Goal: Transaction & Acquisition: Book appointment/travel/reservation

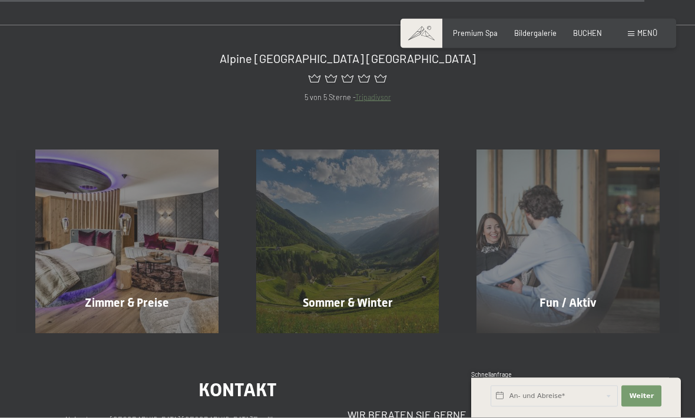
scroll to position [3945, 0]
click at [128, 272] on div "Zimmer & Preise Mehr erfahren" at bounding box center [126, 241] width 221 height 183
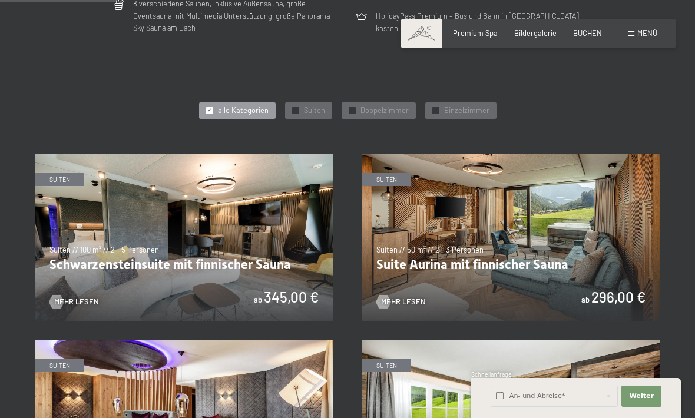
scroll to position [474, 0]
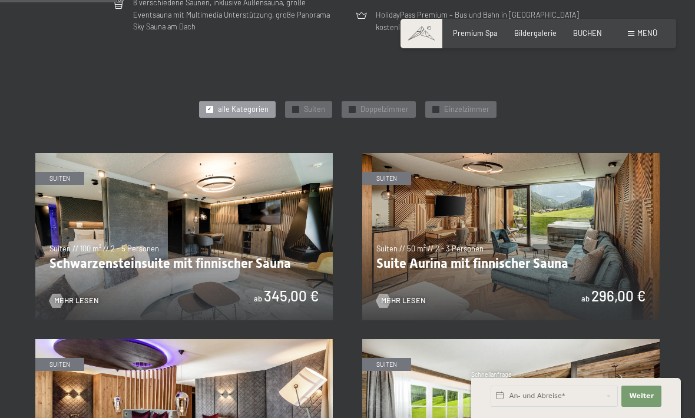
click at [594, 28] on span "BUCHEN" at bounding box center [587, 32] width 29 height 9
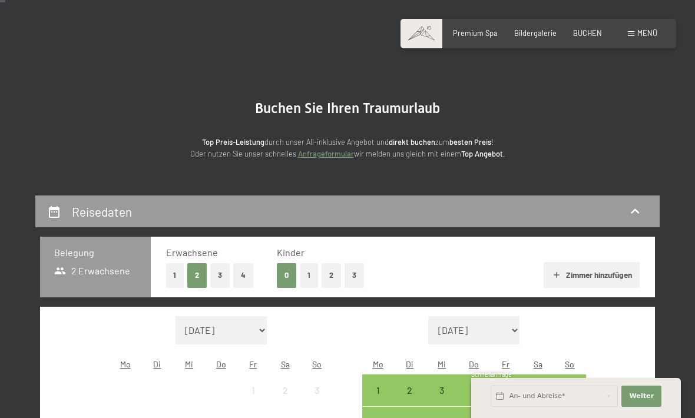
scroll to position [30, 0]
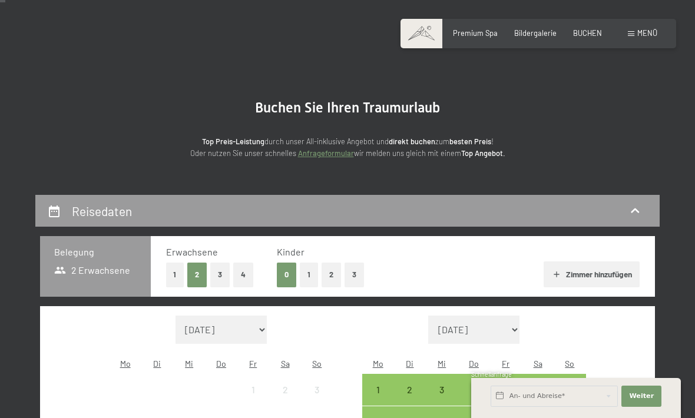
click at [247, 278] on button "4" at bounding box center [243, 275] width 20 height 24
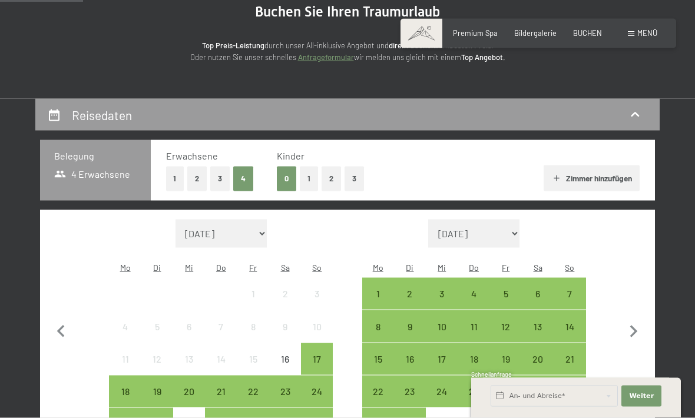
scroll to position [133, 0]
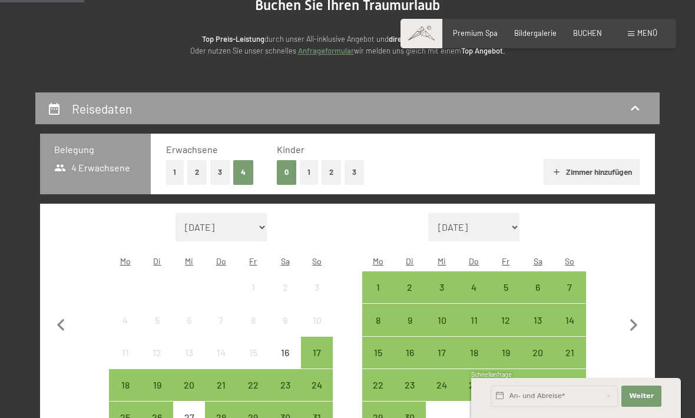
click at [538, 348] on div "20" at bounding box center [537, 362] width 29 height 29
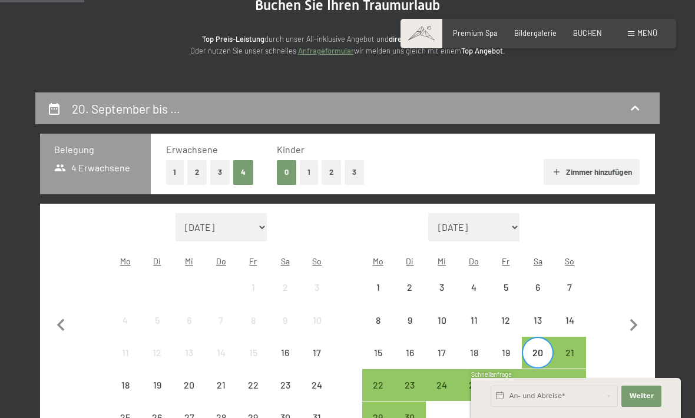
click at [537, 381] on div "27" at bounding box center [537, 395] width 29 height 29
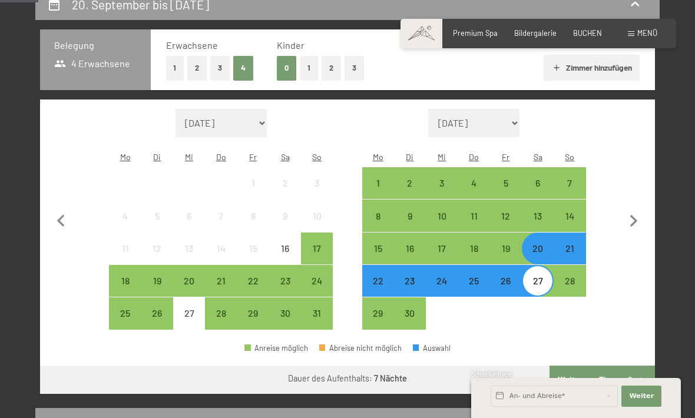
scroll to position [238, 0]
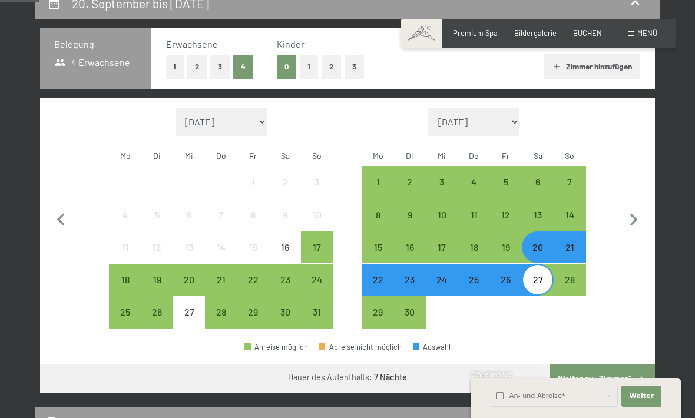
click at [633, 371] on button "Weiter zu „Zimmer“" at bounding box center [602, 379] width 105 height 28
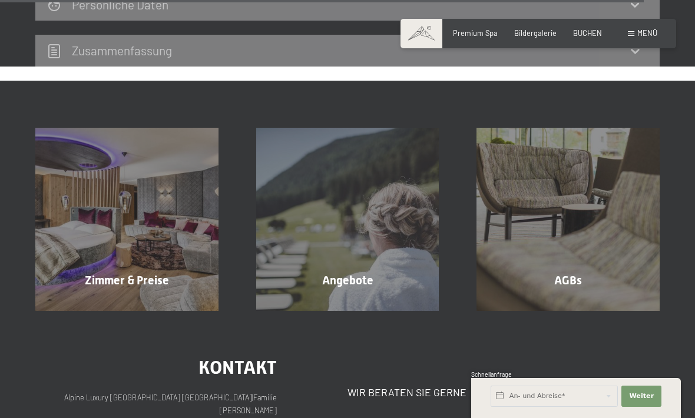
scroll to position [3540, 0]
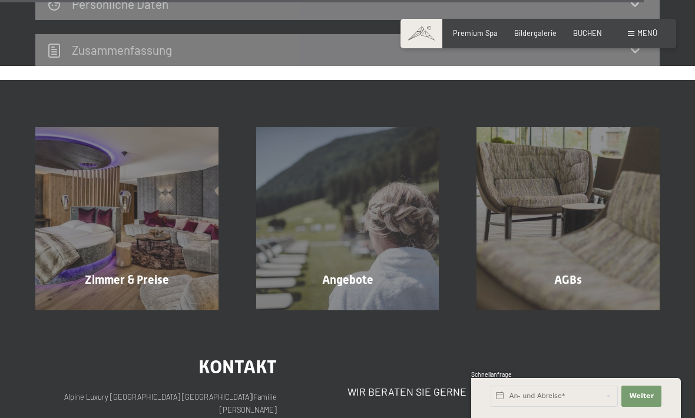
click at [640, 247] on div "AGBs Mehr erfahren" at bounding box center [568, 218] width 221 height 183
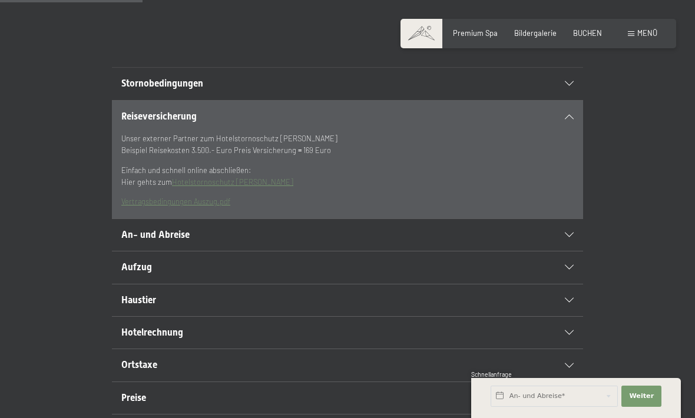
scroll to position [230, 0]
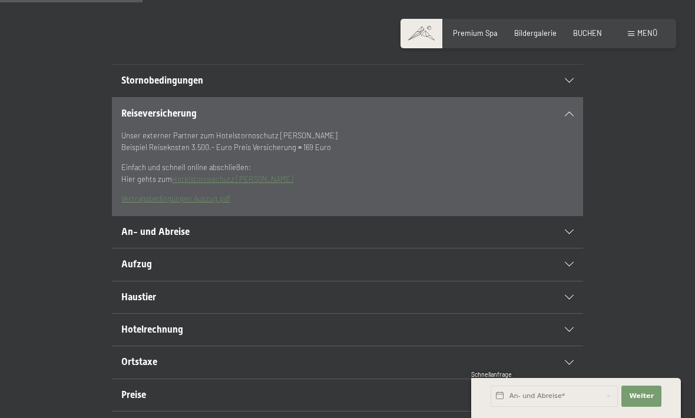
click at [562, 312] on div "Haustier" at bounding box center [347, 298] width 452 height 32
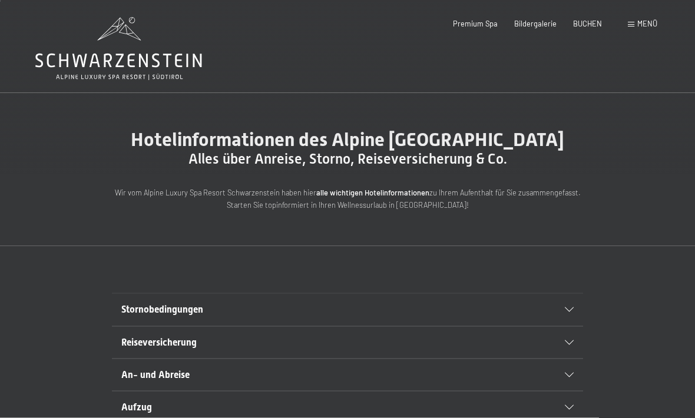
scroll to position [0, 0]
